Goal: Task Accomplishment & Management: Complete application form

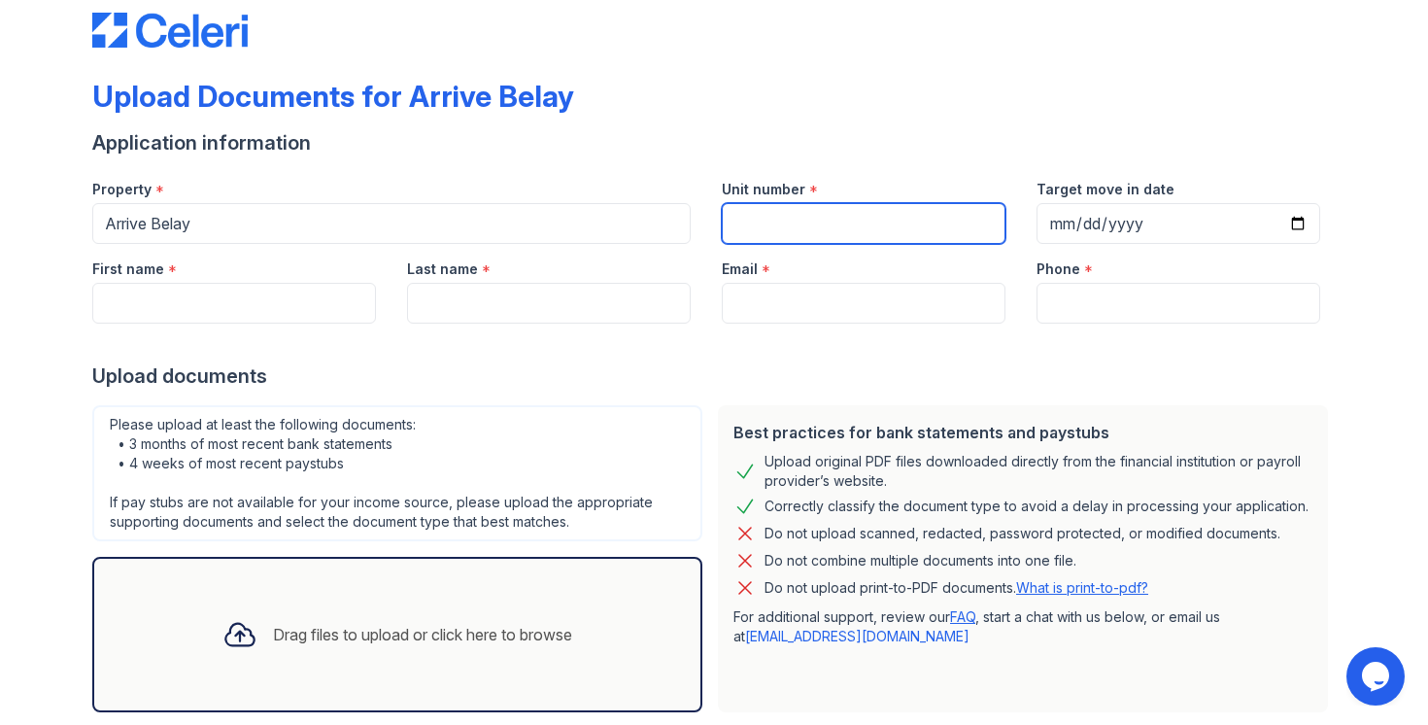
click at [846, 214] on input "Unit number" at bounding box center [864, 223] width 284 height 41
type input "203"
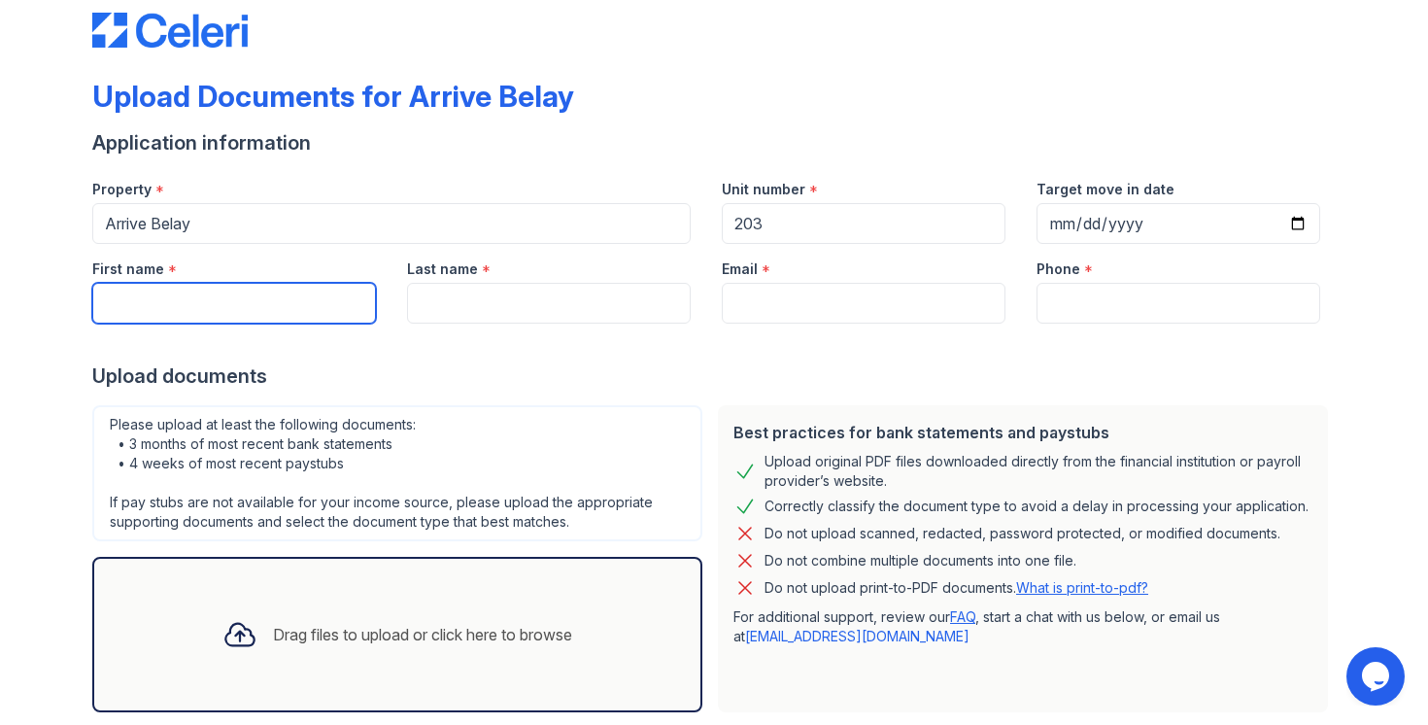
click at [246, 296] on input "First name" at bounding box center [234, 303] width 284 height 41
type input "[PERSON_NAME]"
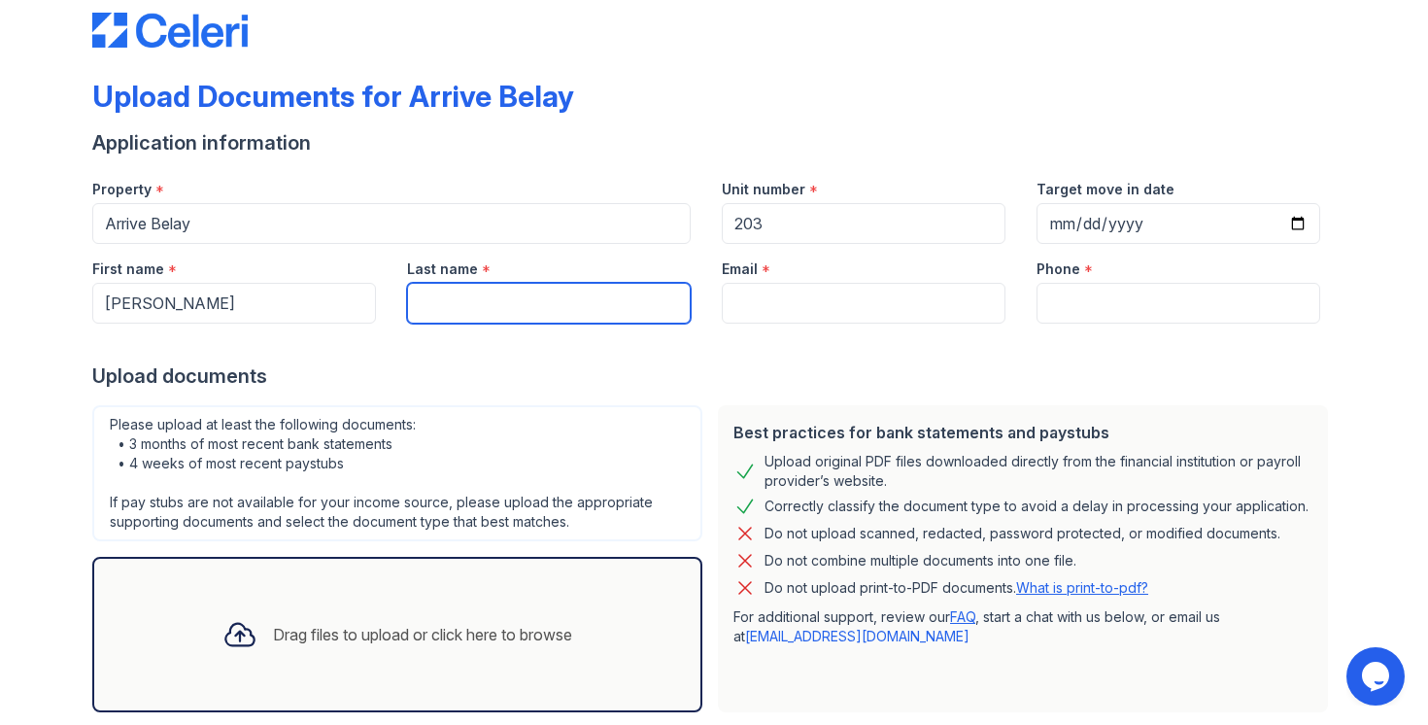
click at [537, 320] on input "Last name" at bounding box center [549, 303] width 284 height 41
type input "[PERSON_NAME]"
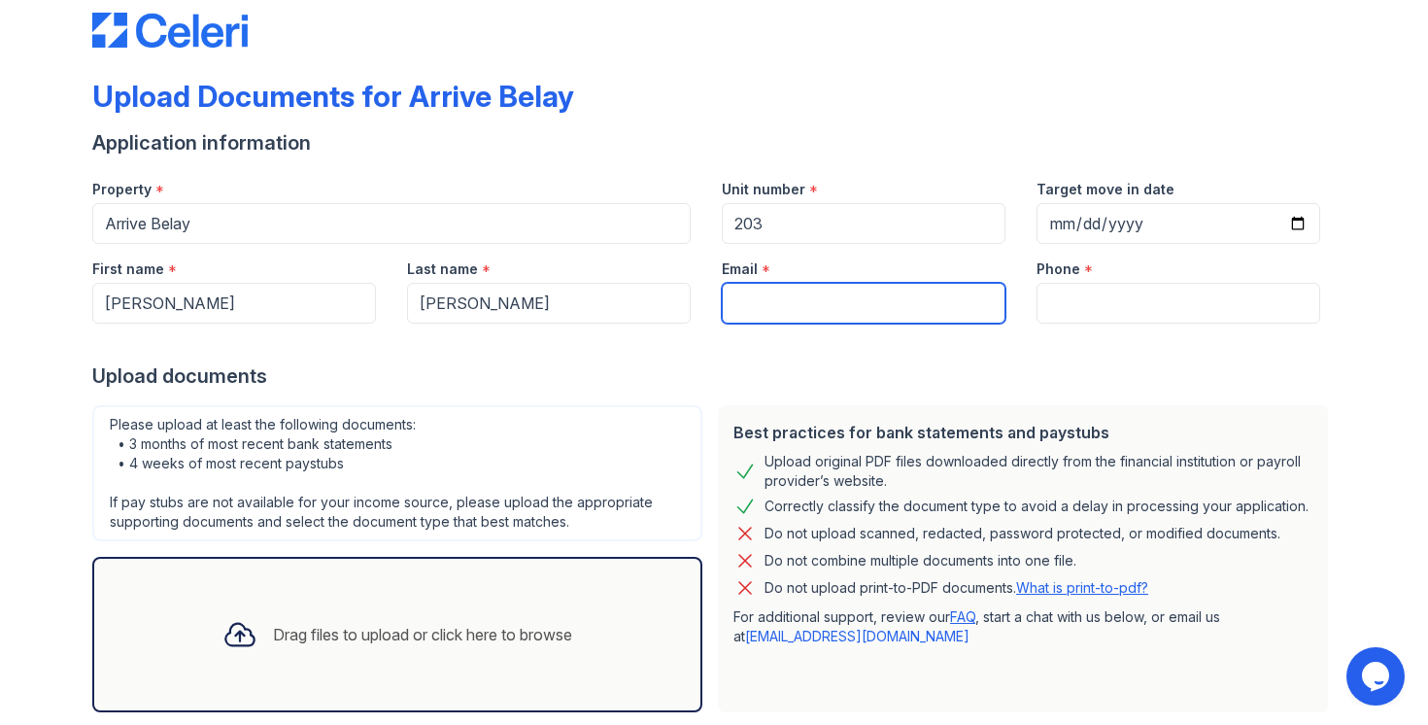
click at [831, 302] on input "Email" at bounding box center [864, 303] width 284 height 41
type input "[EMAIL_ADDRESS][DOMAIN_NAME]"
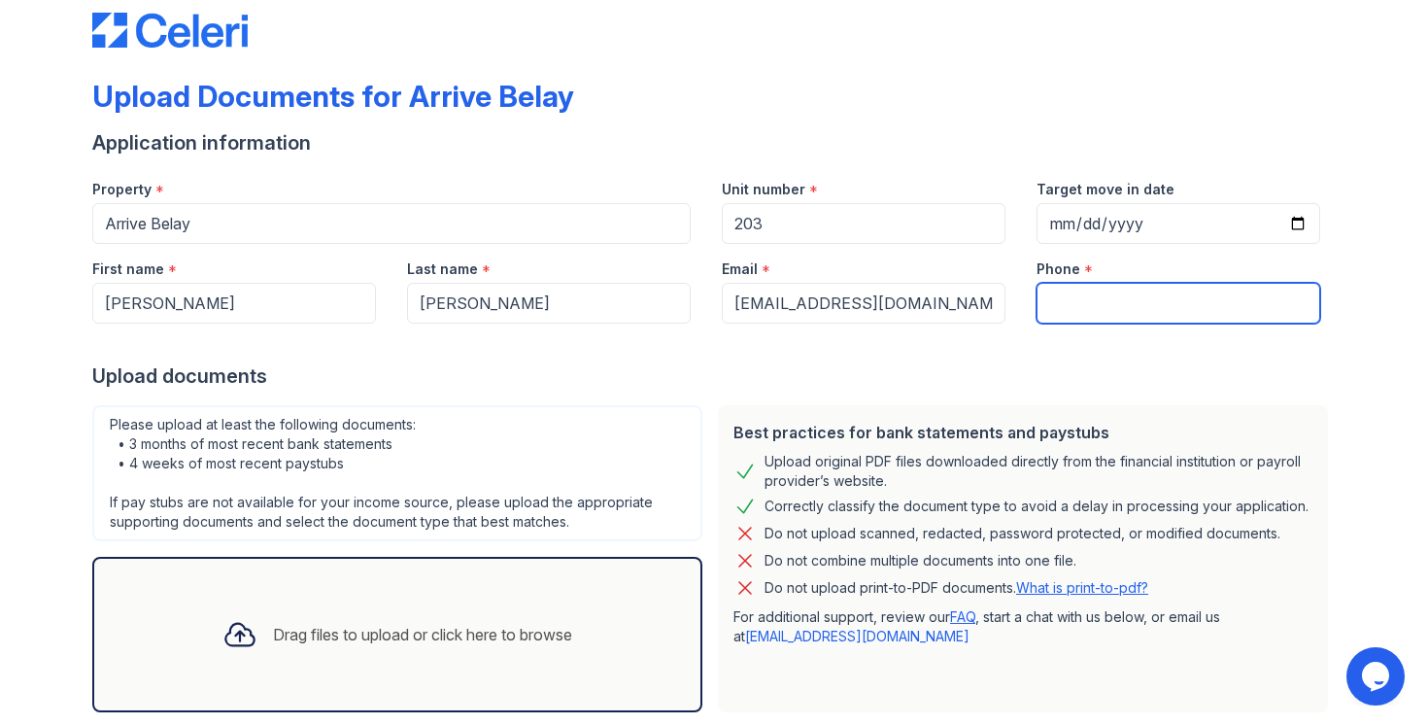
click at [1071, 304] on input "Phone" at bounding box center [1179, 303] width 284 height 41
type input "9166225484"
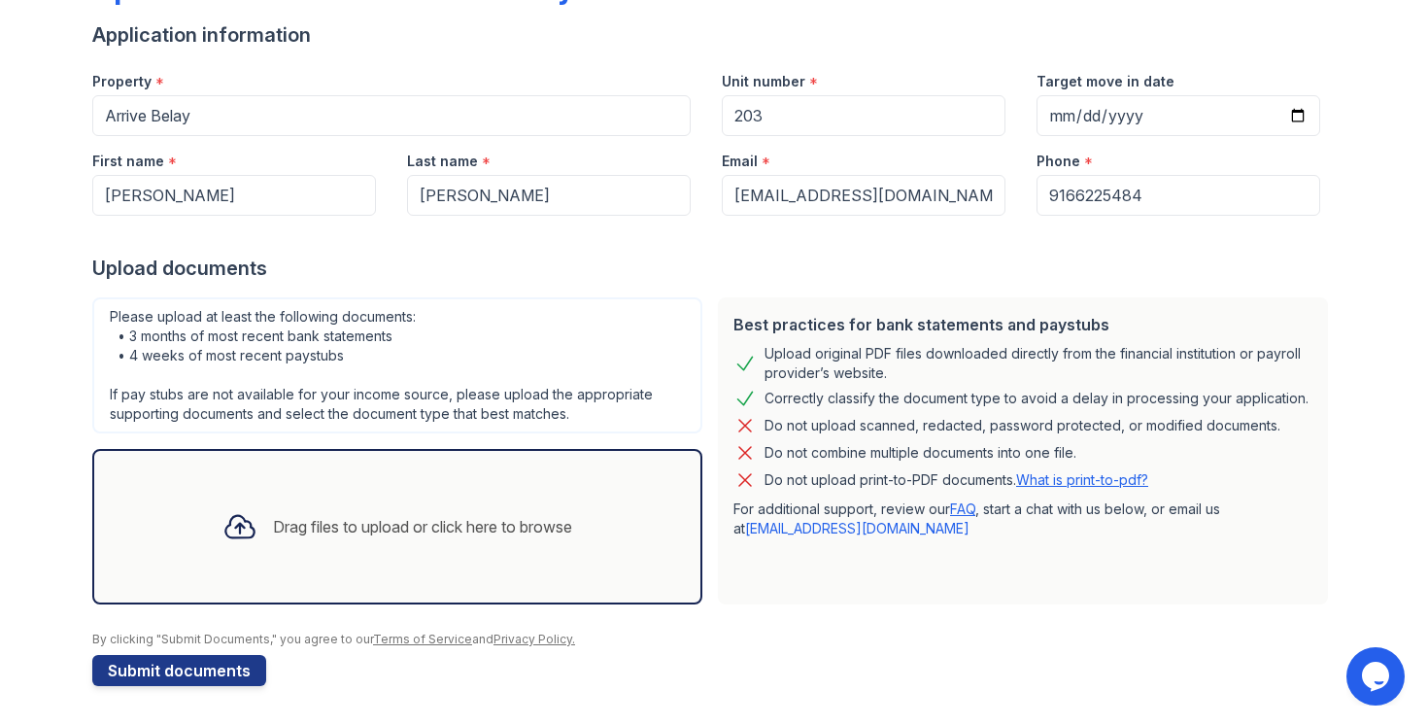
click at [334, 526] on div "Drag files to upload or click here to browse" at bounding box center [422, 526] width 299 height 23
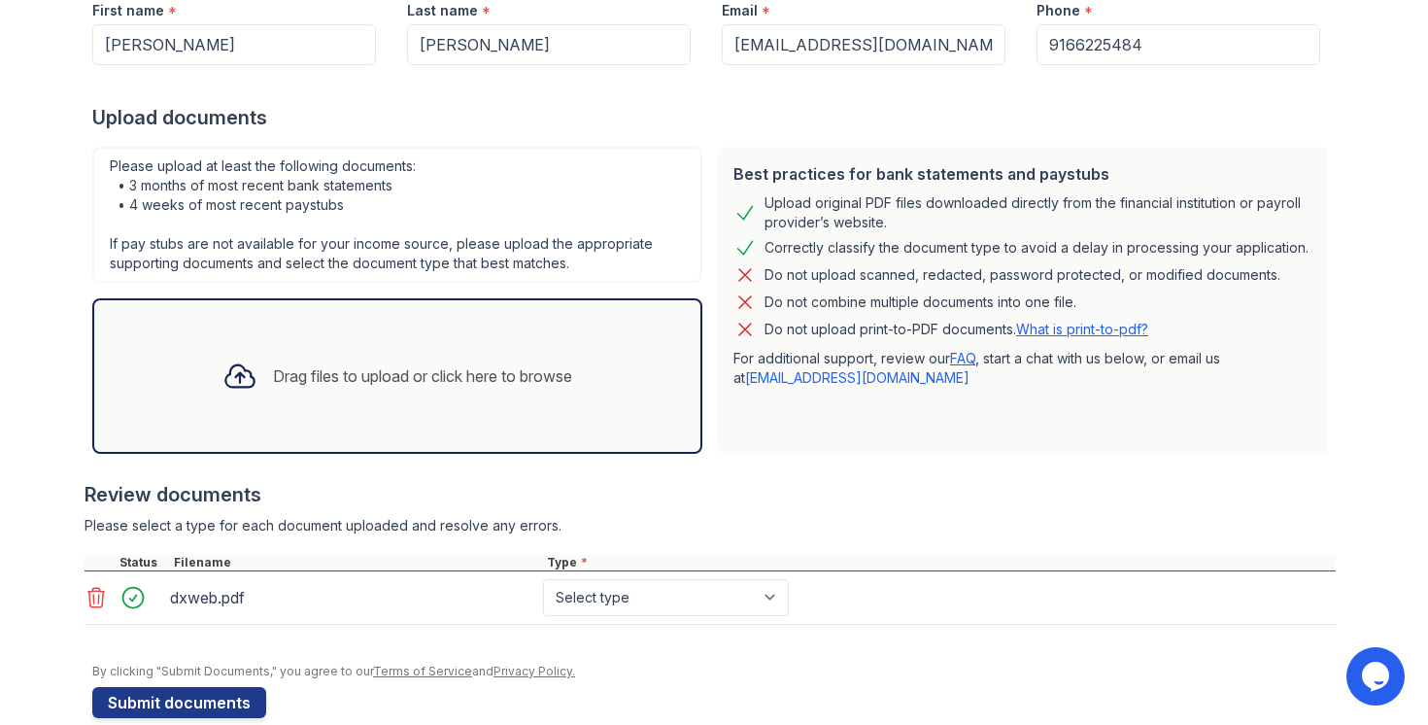
scroll to position [293, 0]
click at [337, 376] on div "Drag files to upload or click here to browse" at bounding box center [422, 374] width 299 height 23
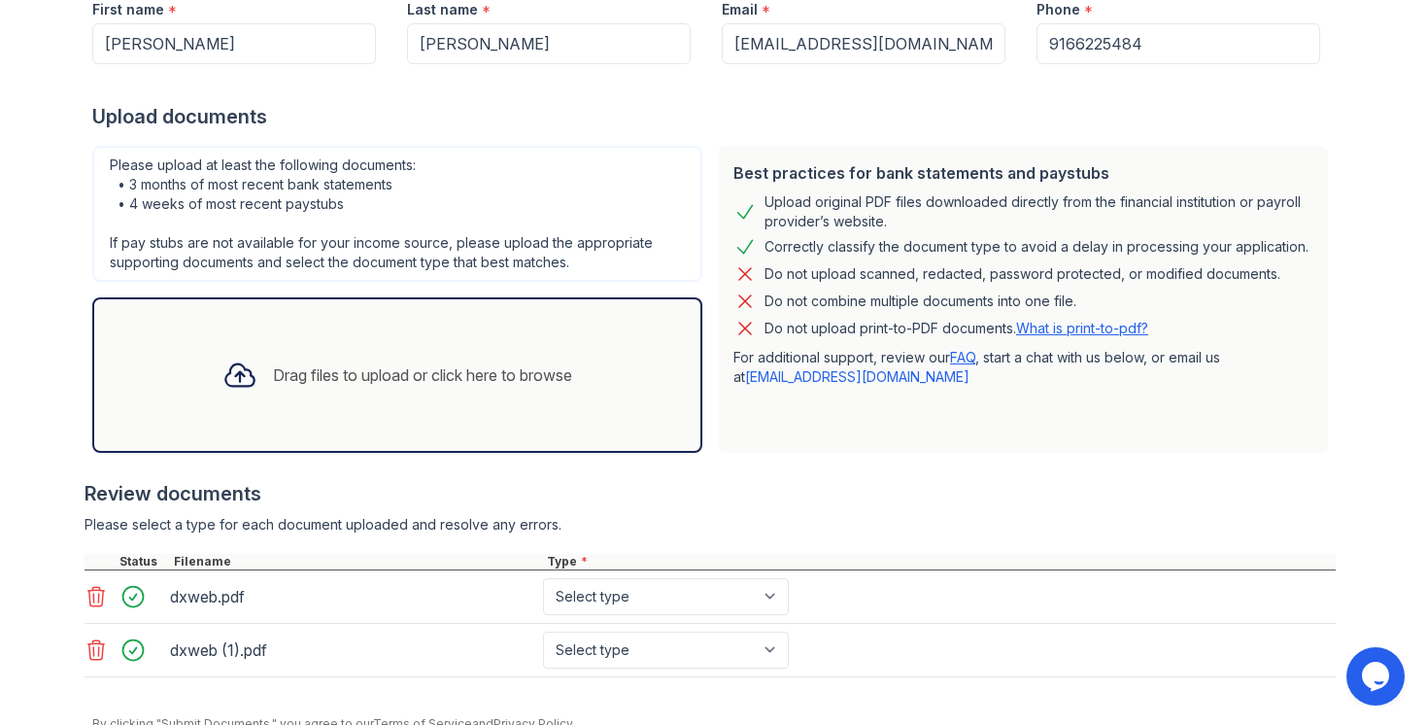
click at [371, 374] on div "Drag files to upload or click here to browse" at bounding box center [422, 374] width 299 height 23
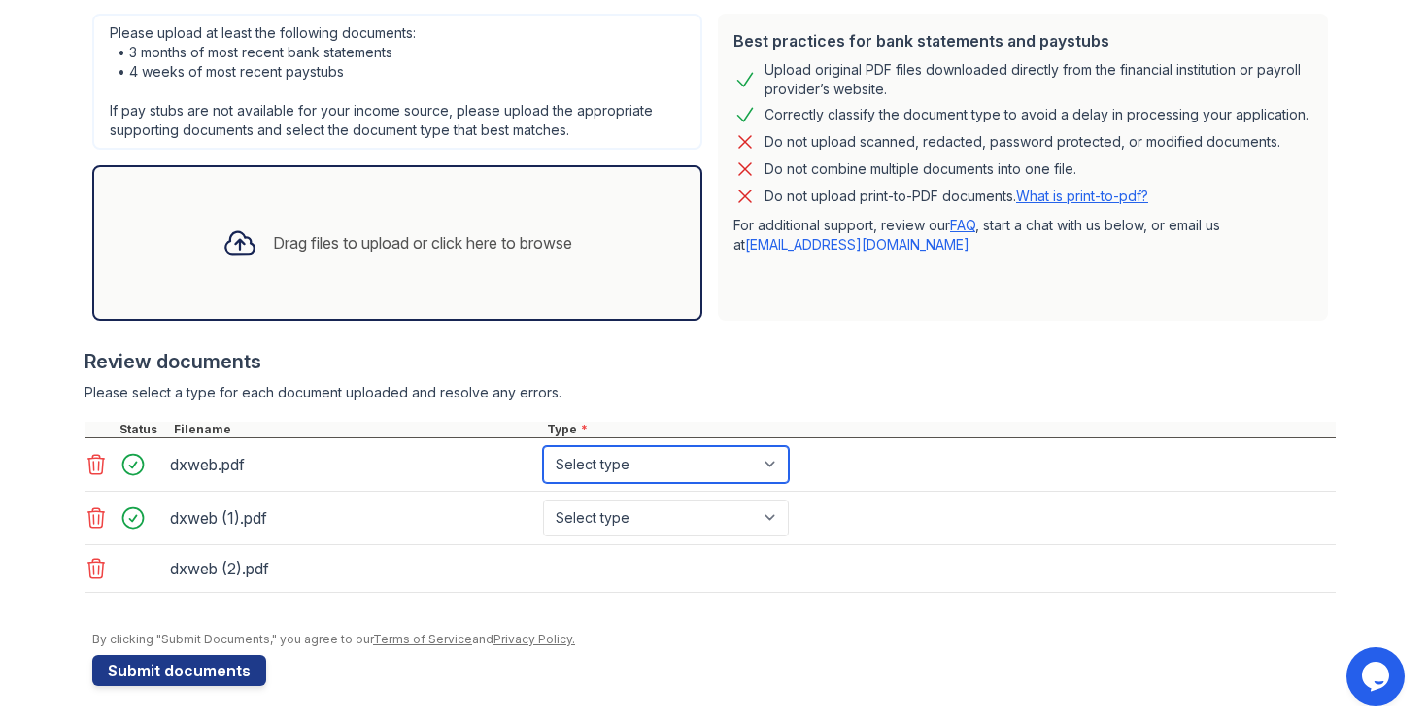
click at [731, 458] on select "Select type Paystub Bank Statement Offer Letter Tax Documents Benefit Award Let…" at bounding box center [666, 464] width 246 height 37
select select "bank_statement"
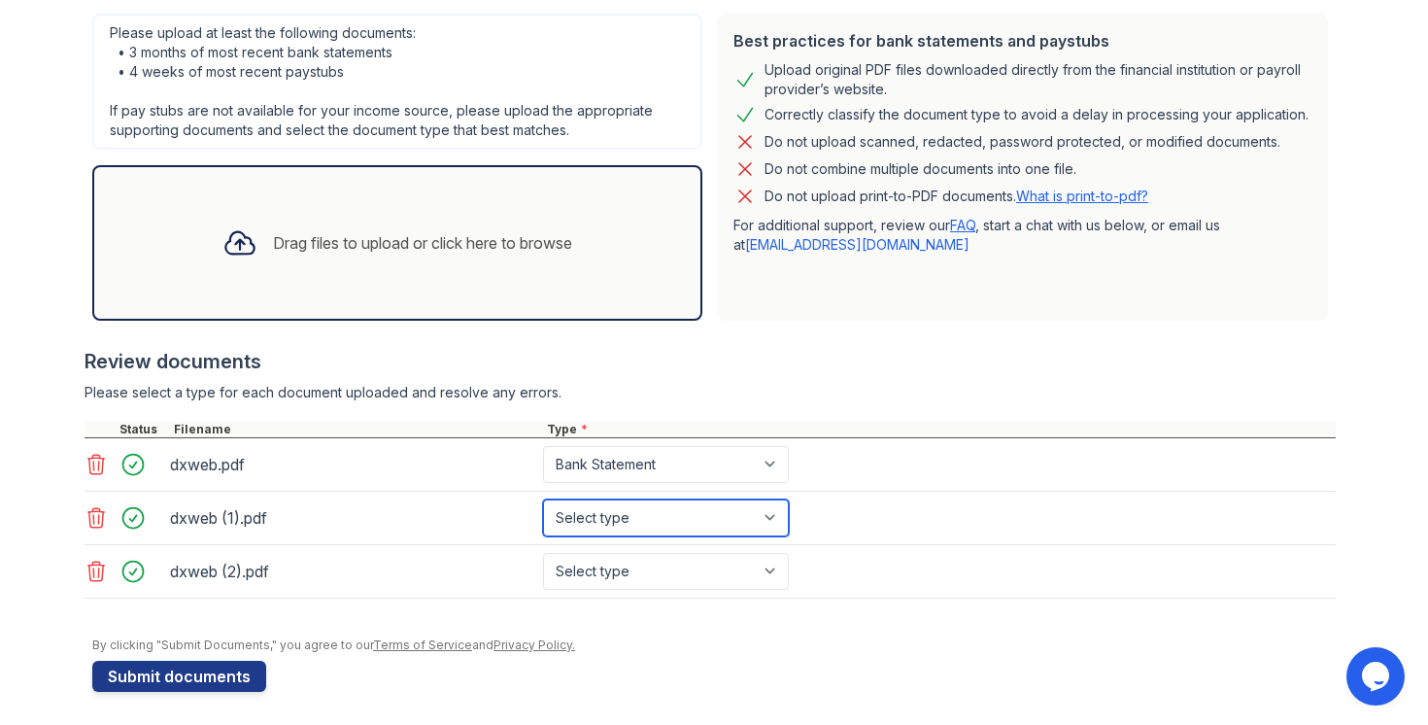
click at [679, 517] on select "Select type Paystub Bank Statement Offer Letter Tax Documents Benefit Award Let…" at bounding box center [666, 517] width 246 height 37
select select "bank_statement"
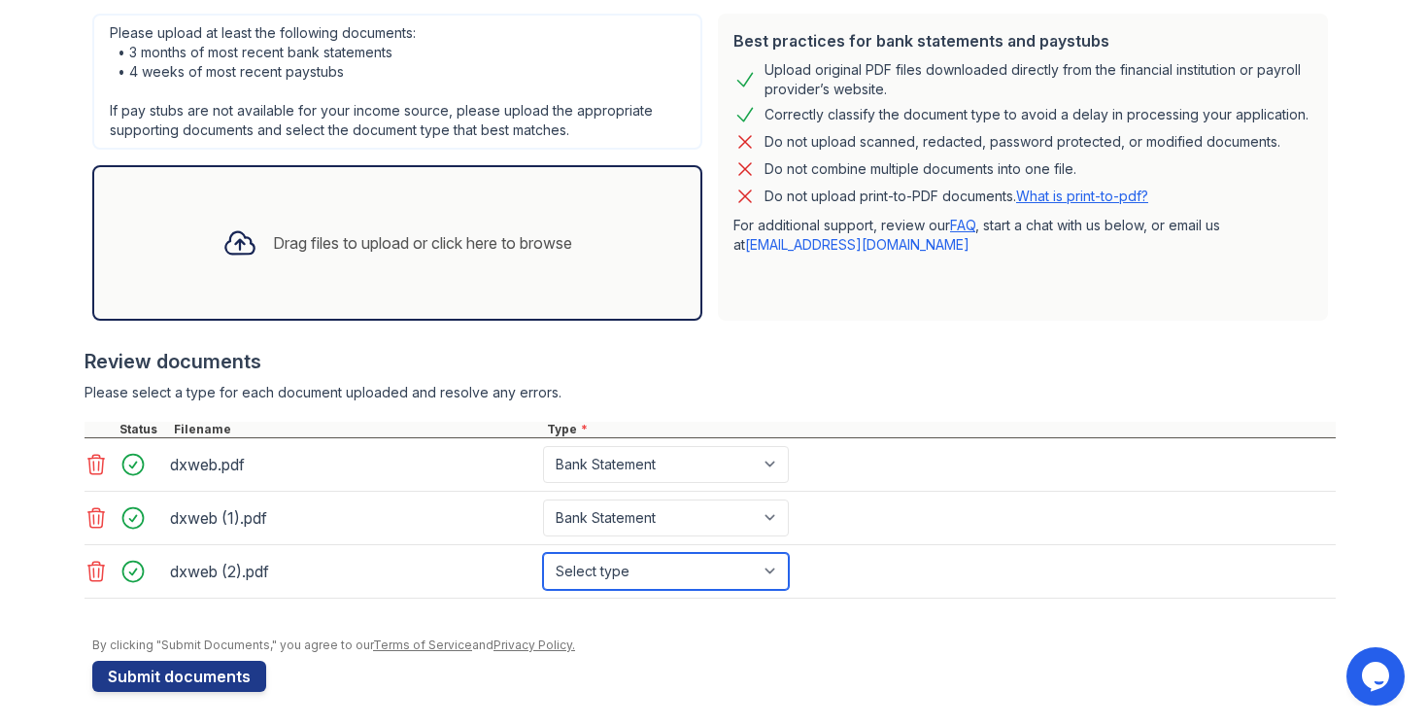
click at [686, 566] on select "Select type Paystub Bank Statement Offer Letter Tax Documents Benefit Award Let…" at bounding box center [666, 571] width 246 height 37
select select "bank_statement"
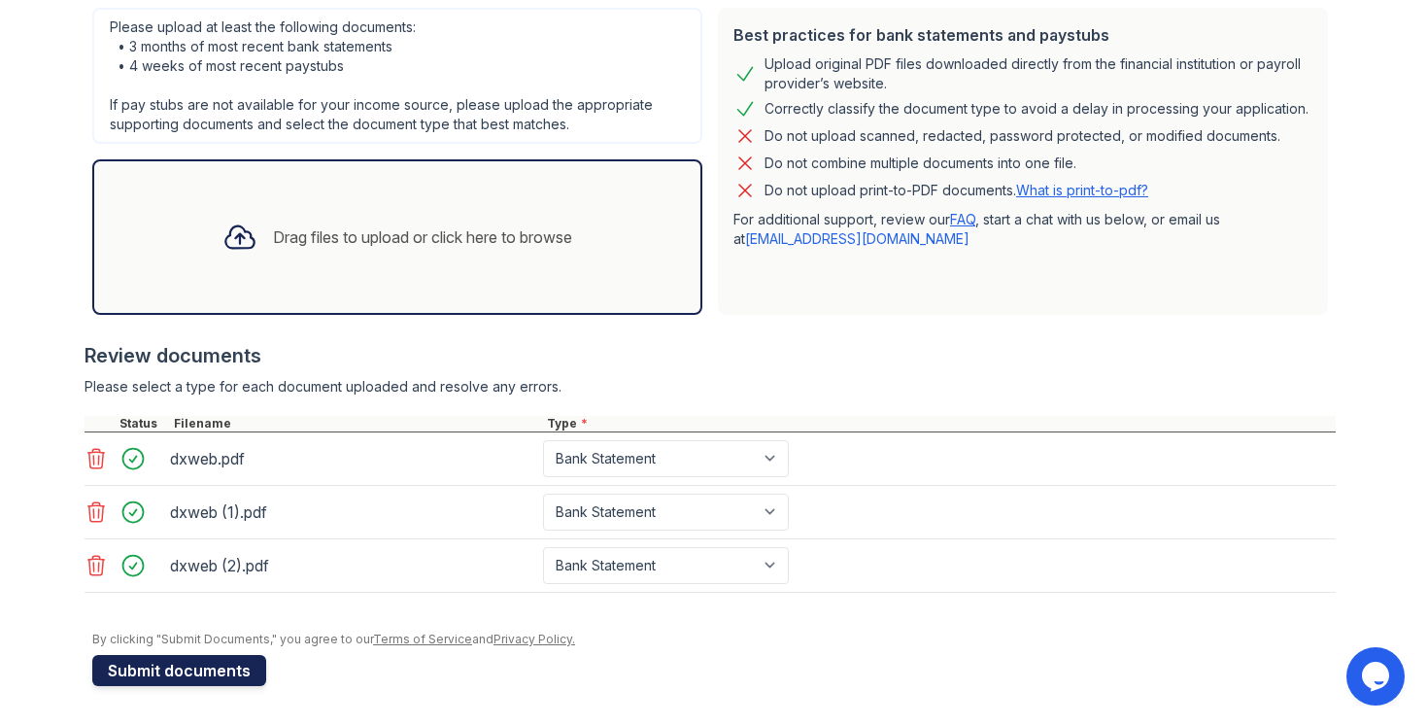
click at [163, 669] on button "Submit documents" at bounding box center [179, 670] width 174 height 31
